Goal: Find specific page/section: Find specific page/section

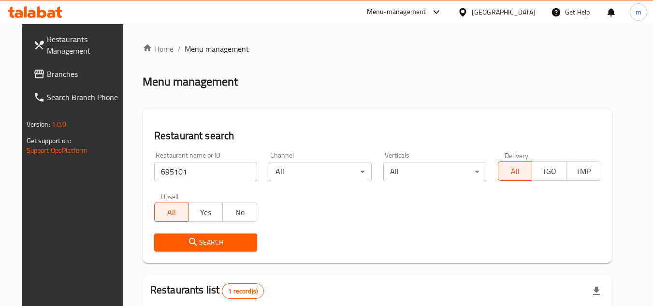
scroll to position [117, 0]
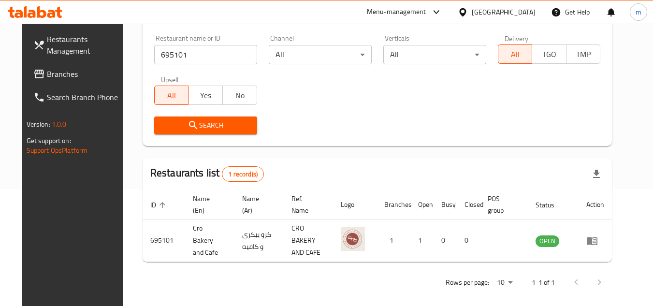
click at [48, 80] on span "Branches" at bounding box center [85, 74] width 76 height 12
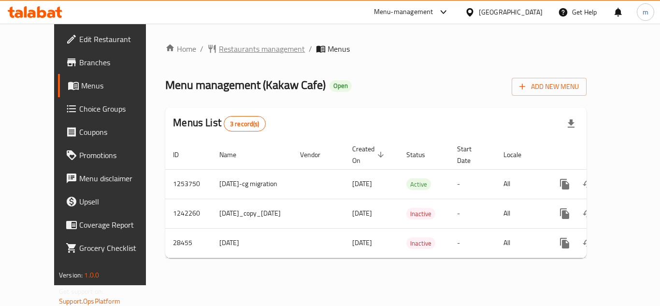
click at [236, 49] on span "Restaurants management" at bounding box center [262, 49] width 86 height 12
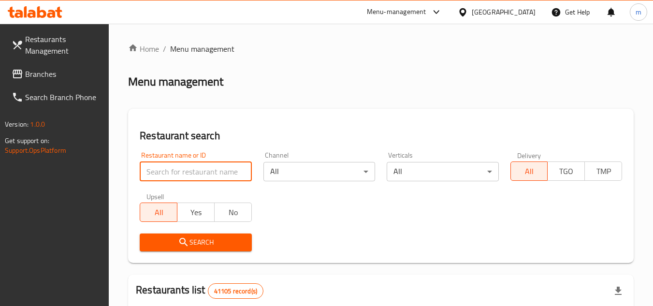
click at [198, 170] on input "search" at bounding box center [196, 171] width 112 height 19
paste input "14161"
type input "14161"
click at [182, 234] on button "Search" at bounding box center [196, 242] width 112 height 18
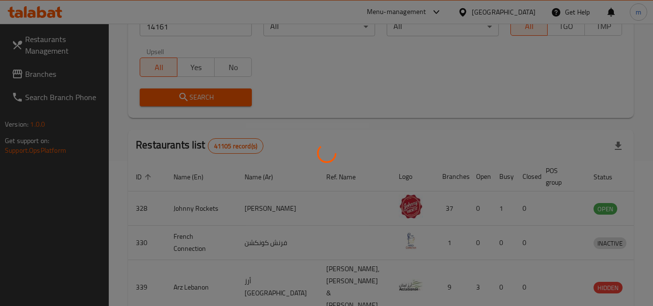
scroll to position [117, 0]
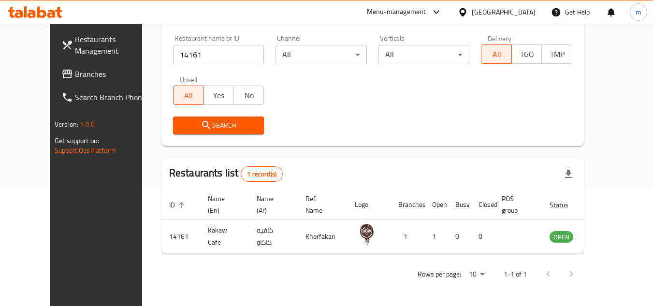
click at [482, 14] on div "United Arab Emirates" at bounding box center [503, 12] width 64 height 11
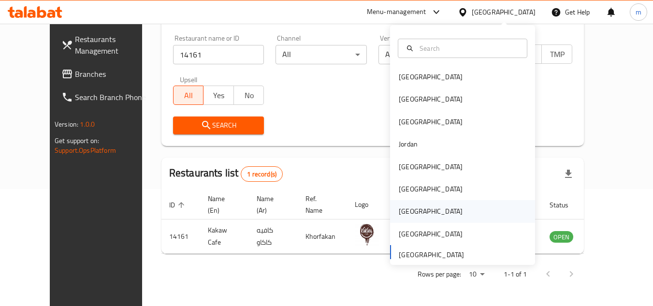
click at [408, 209] on div "[GEOGRAPHIC_DATA]" at bounding box center [431, 211] width 64 height 11
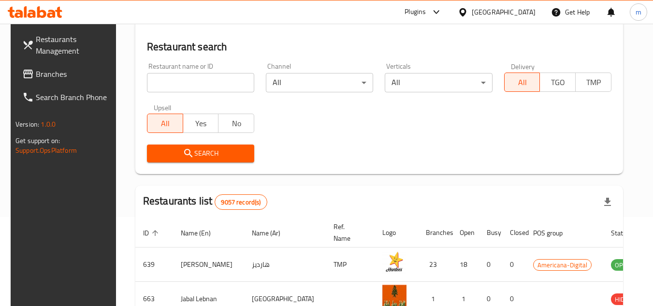
scroll to position [117, 0]
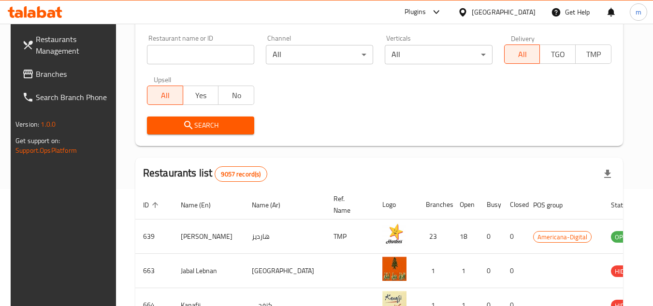
click at [60, 67] on link "Branches" at bounding box center [66, 73] width 105 height 23
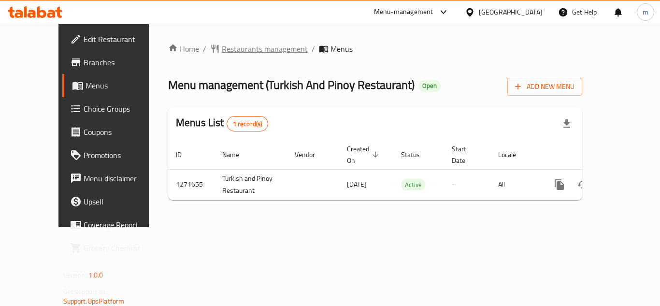
click at [236, 43] on span "Restaurants management" at bounding box center [265, 49] width 86 height 12
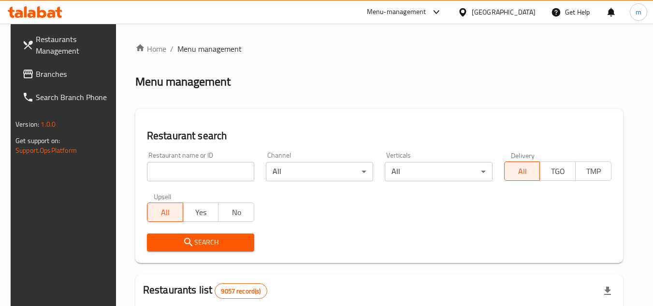
click at [170, 169] on input "search" at bounding box center [200, 171] width 107 height 19
paste input "/689855"
click at [148, 174] on input "/689855" at bounding box center [200, 171] width 107 height 19
type input "689855"
click at [201, 243] on span "Search" at bounding box center [201, 242] width 92 height 12
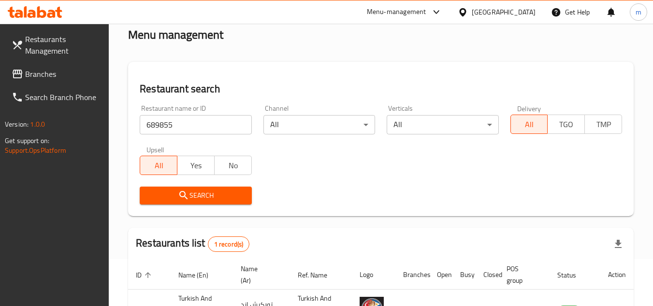
scroll to position [125, 0]
